Goal: Task Accomplishment & Management: Use online tool/utility

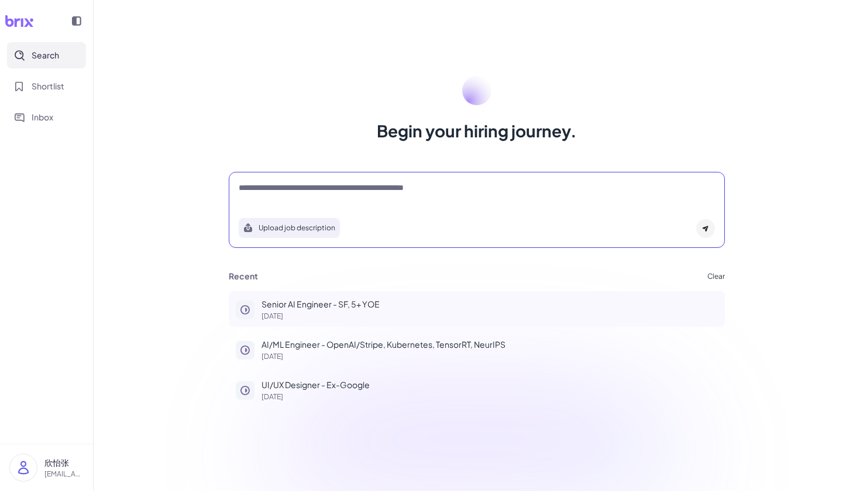
drag, startPoint x: 328, startPoint y: 192, endPoint x: 328, endPoint y: 296, distance: 104.1
click at [328, 192] on textarea at bounding box center [477, 189] width 476 height 14
click at [329, 304] on p "Senior AI Engineer - SF, 5+ YOE" at bounding box center [489, 304] width 456 height 12
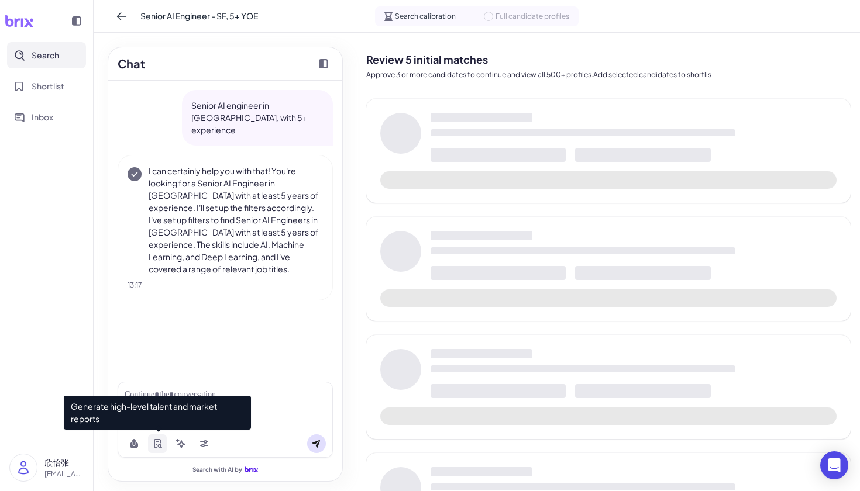
click at [159, 438] on button at bounding box center [157, 444] width 19 height 19
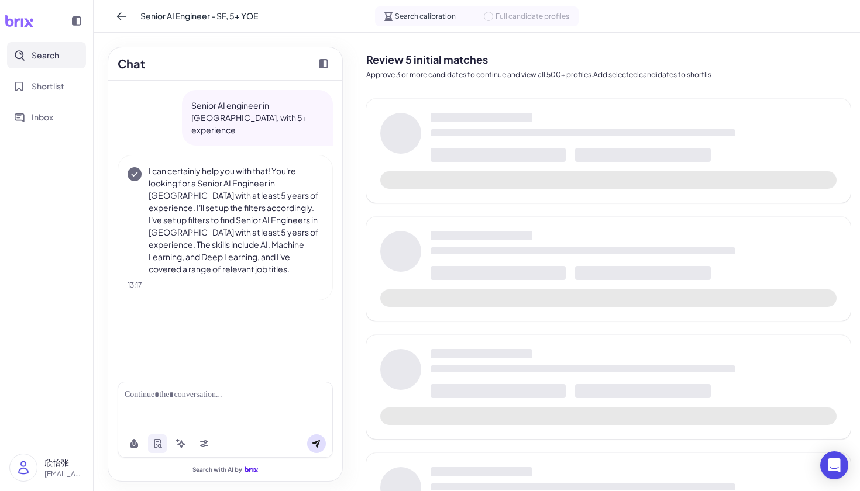
click at [236, 394] on div at bounding box center [225, 395] width 201 height 12
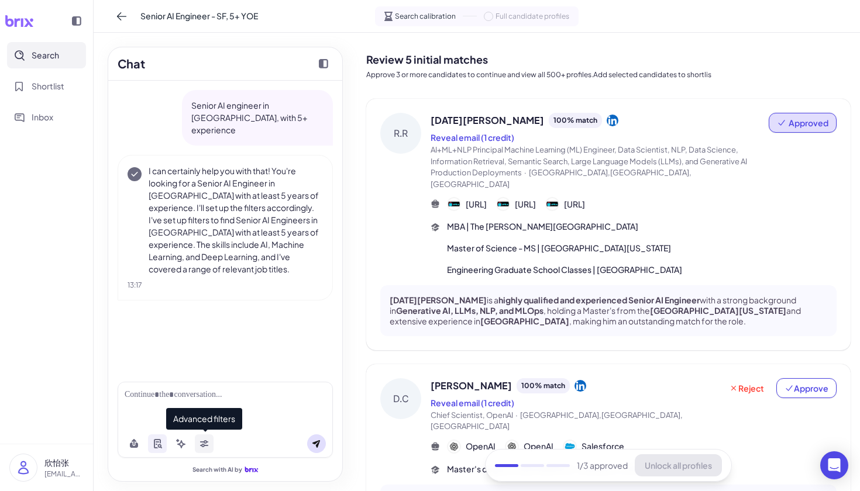
click at [208, 446] on icon at bounding box center [203, 443] width 9 height 9
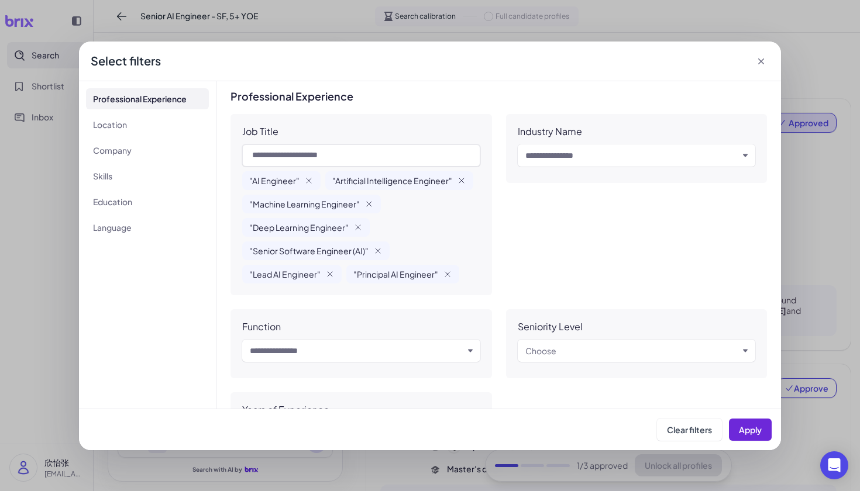
click at [810, 156] on div "**********" at bounding box center [430, 245] width 860 height 491
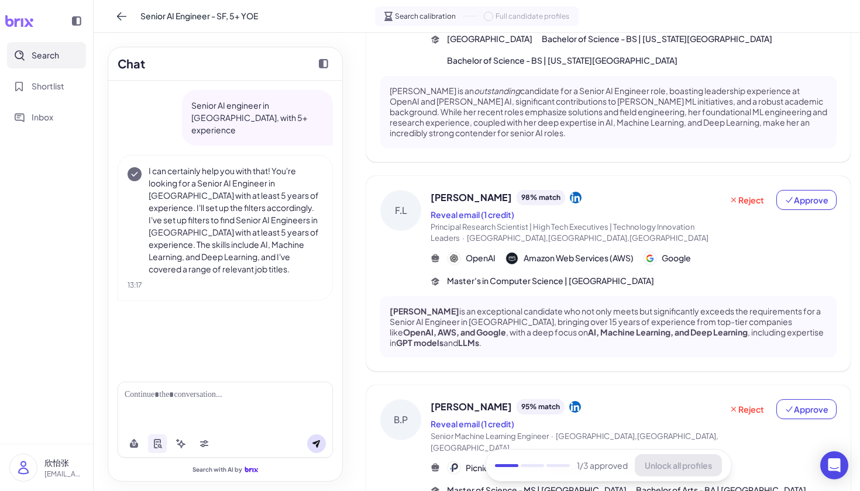
scroll to position [681, 0]
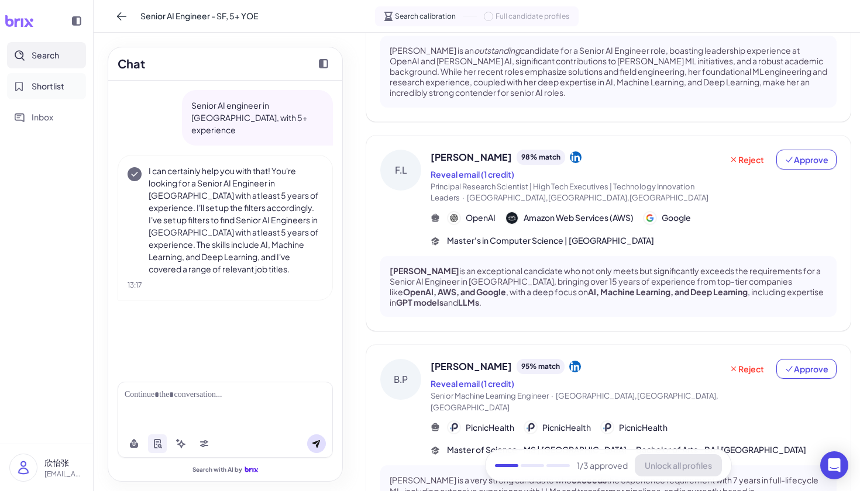
click at [35, 79] on button "Shortlist" at bounding box center [46, 86] width 79 height 26
